Goal: Transaction & Acquisition: Obtain resource

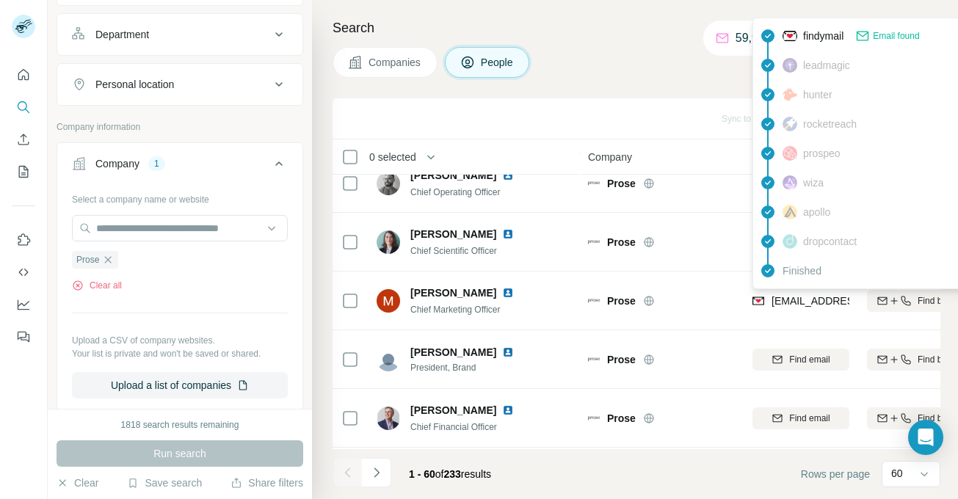
scroll to position [206, 0]
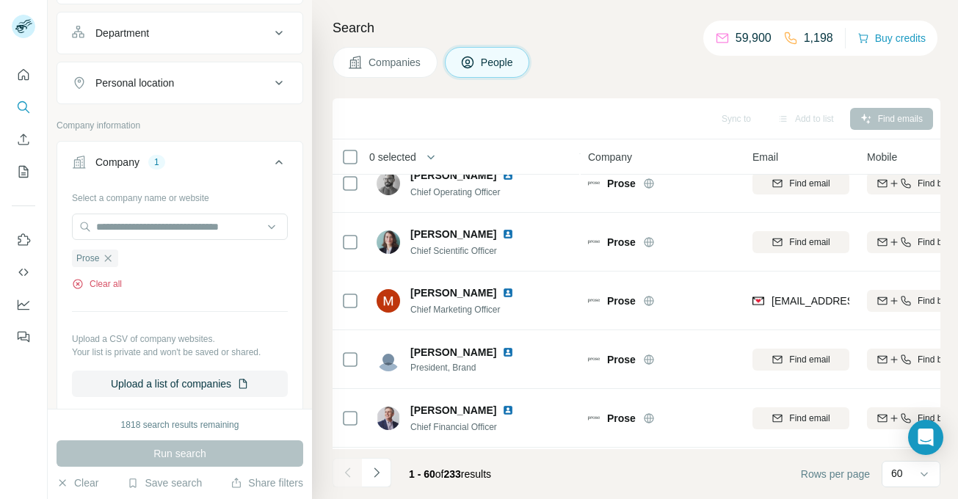
click at [112, 286] on button "Clear all" at bounding box center [97, 283] width 50 height 13
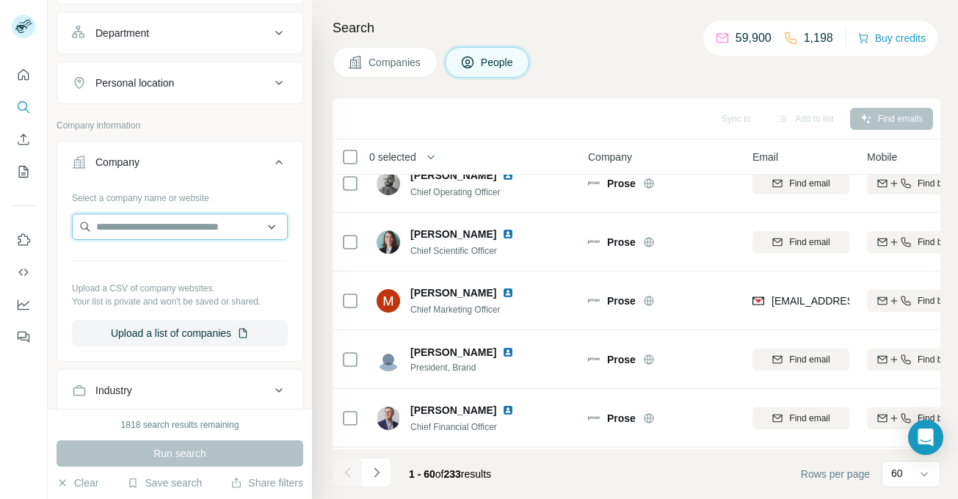
click at [126, 234] on input "text" at bounding box center [180, 227] width 216 height 26
type input "**********"
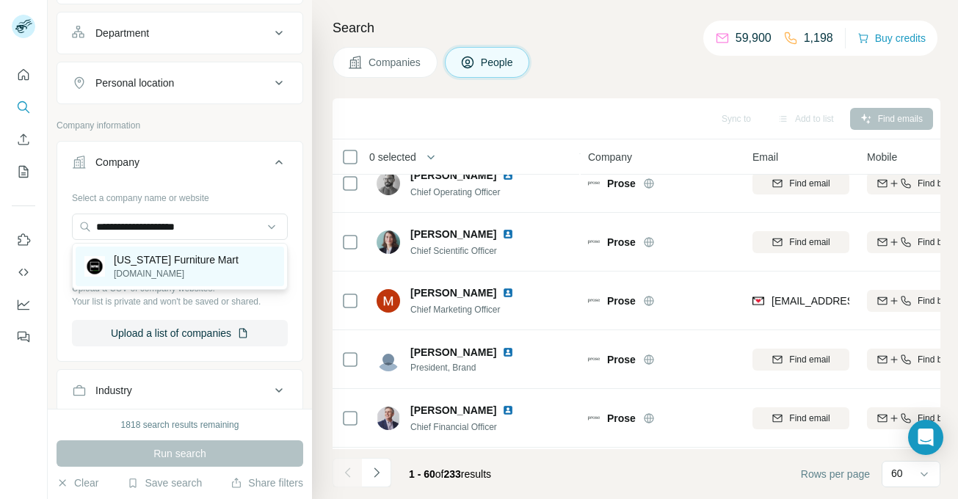
click at [164, 257] on p "[US_STATE] Furniture Mart" at bounding box center [176, 260] width 125 height 15
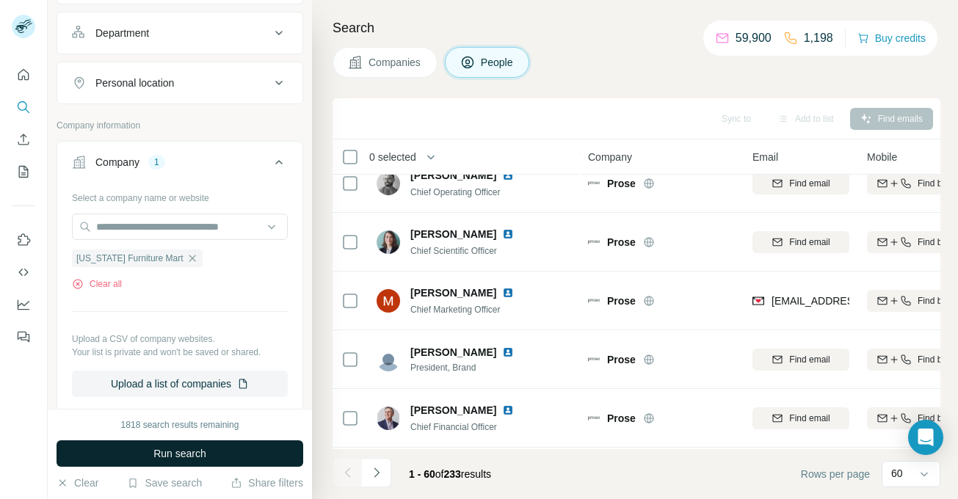
click at [184, 455] on span "Run search" at bounding box center [179, 453] width 53 height 15
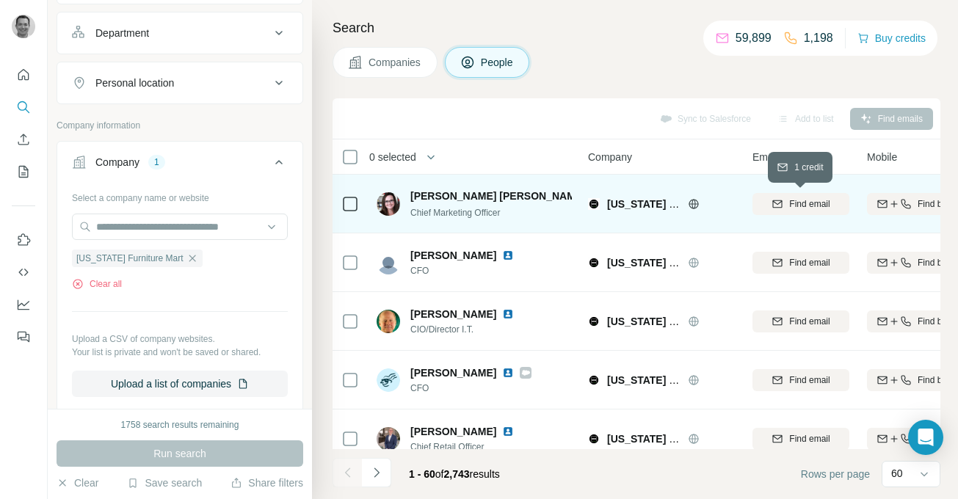
click at [807, 208] on span "Find email" at bounding box center [809, 203] width 40 height 13
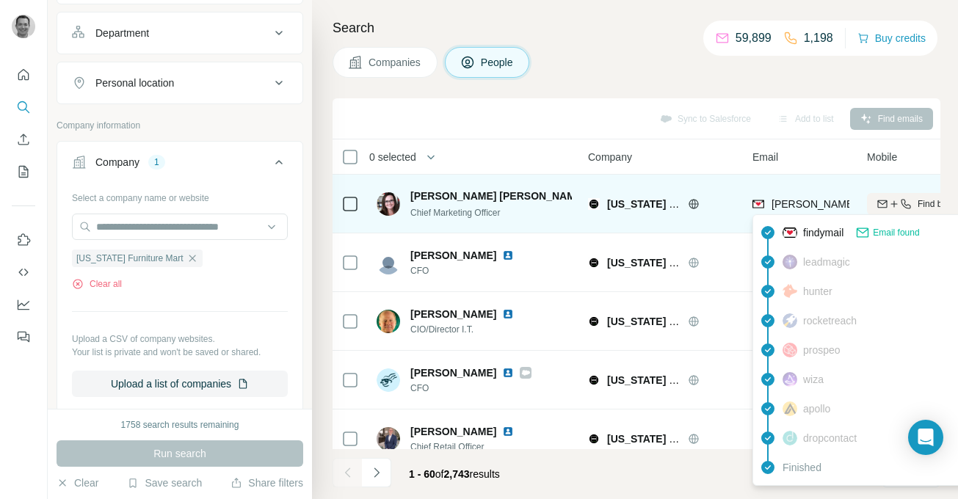
click at [806, 203] on span "[PERSON_NAME][EMAIL_ADDRESS][PERSON_NAME][DOMAIN_NAME]" at bounding box center [944, 204] width 344 height 12
click at [804, 201] on span "[PERSON_NAME][EMAIL_ADDRESS][PERSON_NAME][DOMAIN_NAME]" at bounding box center [944, 204] width 344 height 12
copy tr "[PERSON_NAME][EMAIL_ADDRESS][PERSON_NAME][DOMAIN_NAME]"
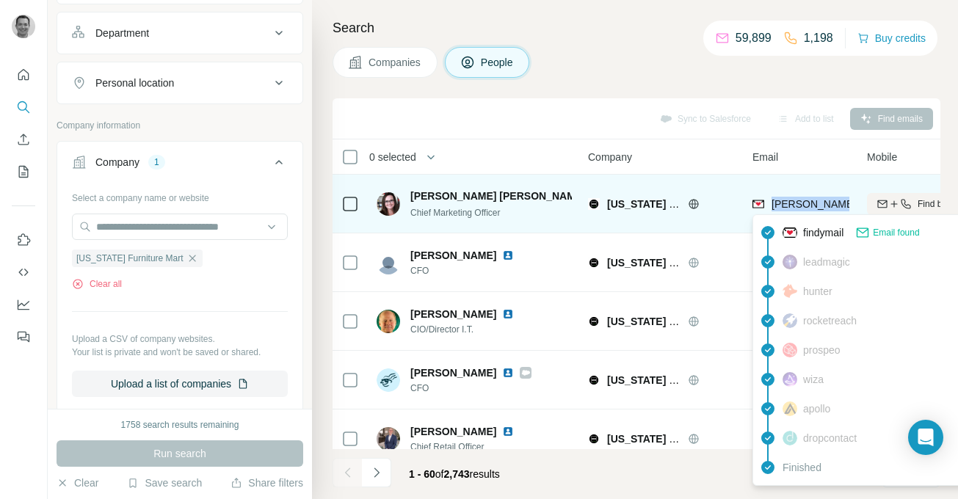
copy tr "[PERSON_NAME][EMAIL_ADDRESS][PERSON_NAME][DOMAIN_NAME]"
click at [809, 200] on span "[PERSON_NAME][EMAIL_ADDRESS][PERSON_NAME][DOMAIN_NAME]" at bounding box center [944, 204] width 344 height 12
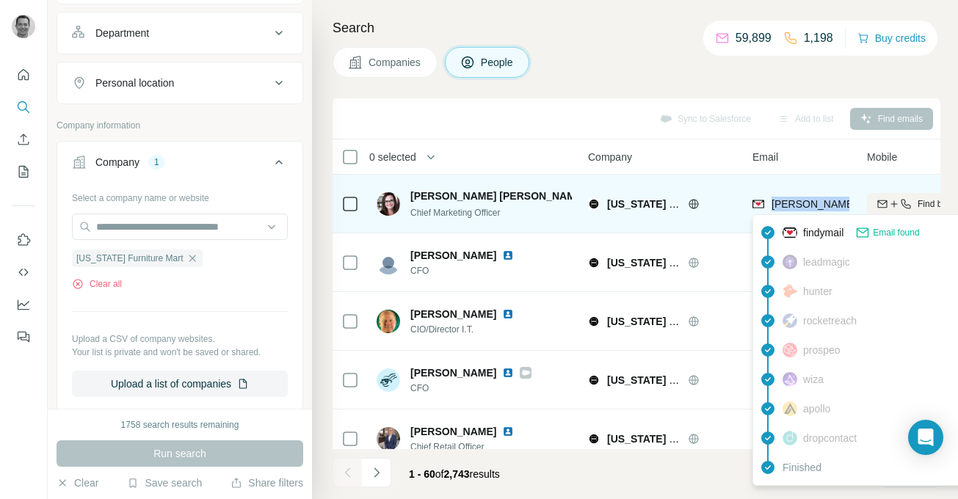
copy tr "[PERSON_NAME][EMAIL_ADDRESS][PERSON_NAME][DOMAIN_NAME]"
click at [799, 203] on span "[PERSON_NAME][EMAIL_ADDRESS][PERSON_NAME][DOMAIN_NAME]" at bounding box center [944, 204] width 344 height 12
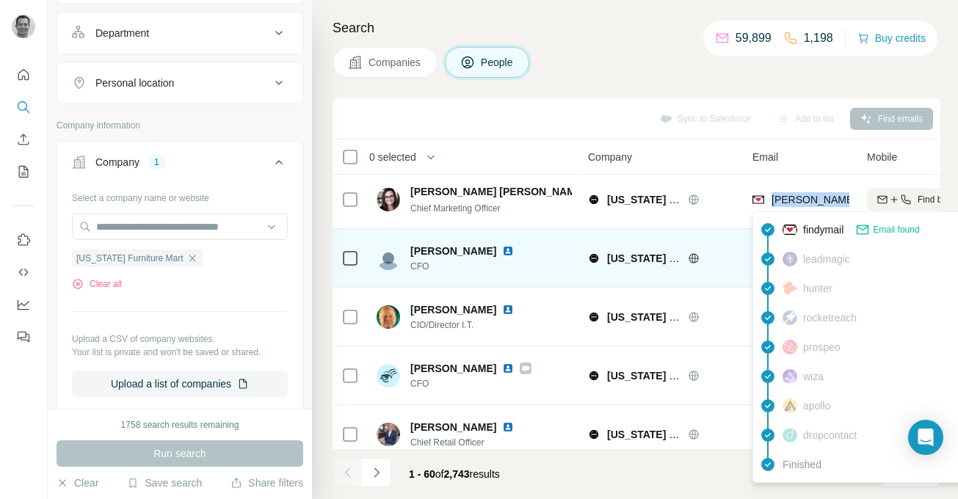
scroll to position [2, 0]
